Goal: Obtain resource: Obtain resource

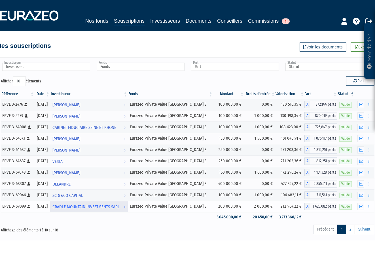
click at [88, 208] on span "CRADLE MOUNTAIN INVESTMENTS SARL" at bounding box center [85, 207] width 67 height 10
click at [362, 207] on icon "button" at bounding box center [361, 207] width 4 height 4
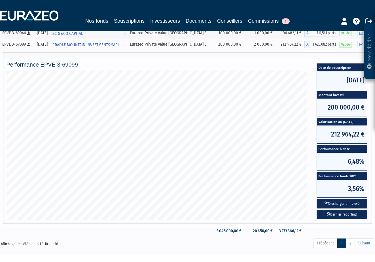
scroll to position [163, 0]
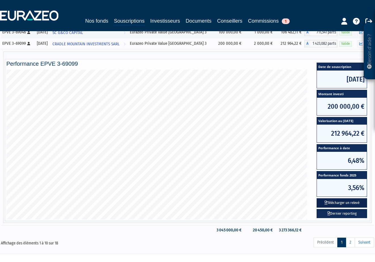
click at [338, 203] on button "Télécharger un relevé" at bounding box center [341, 202] width 50 height 9
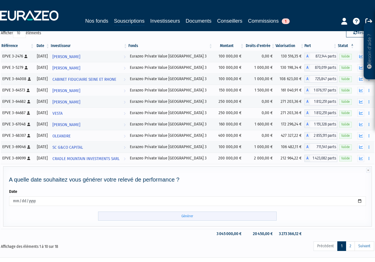
click at [185, 217] on input "Générer" at bounding box center [187, 216] width 178 height 9
click at [351, 248] on link "2" at bounding box center [350, 246] width 9 height 10
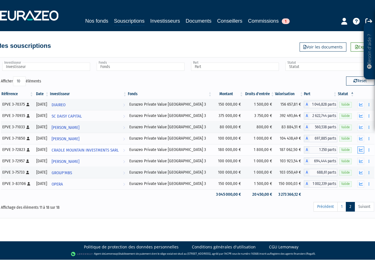
click at [362, 151] on icon "button" at bounding box center [361, 150] width 4 height 4
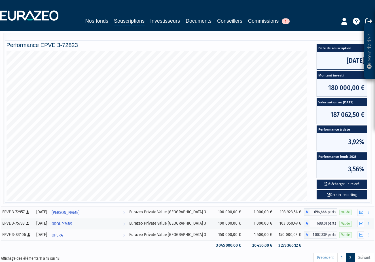
scroll to position [126, 0]
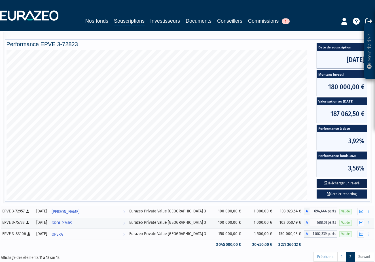
click at [342, 185] on button "Télécharger un relevé" at bounding box center [341, 183] width 50 height 9
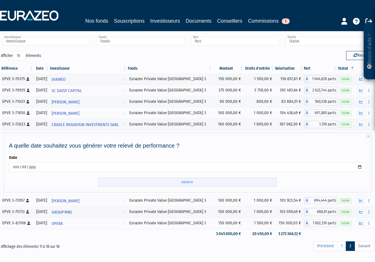
click at [184, 181] on input "Générer" at bounding box center [187, 182] width 178 height 9
